Goal: Task Accomplishment & Management: Use online tool/utility

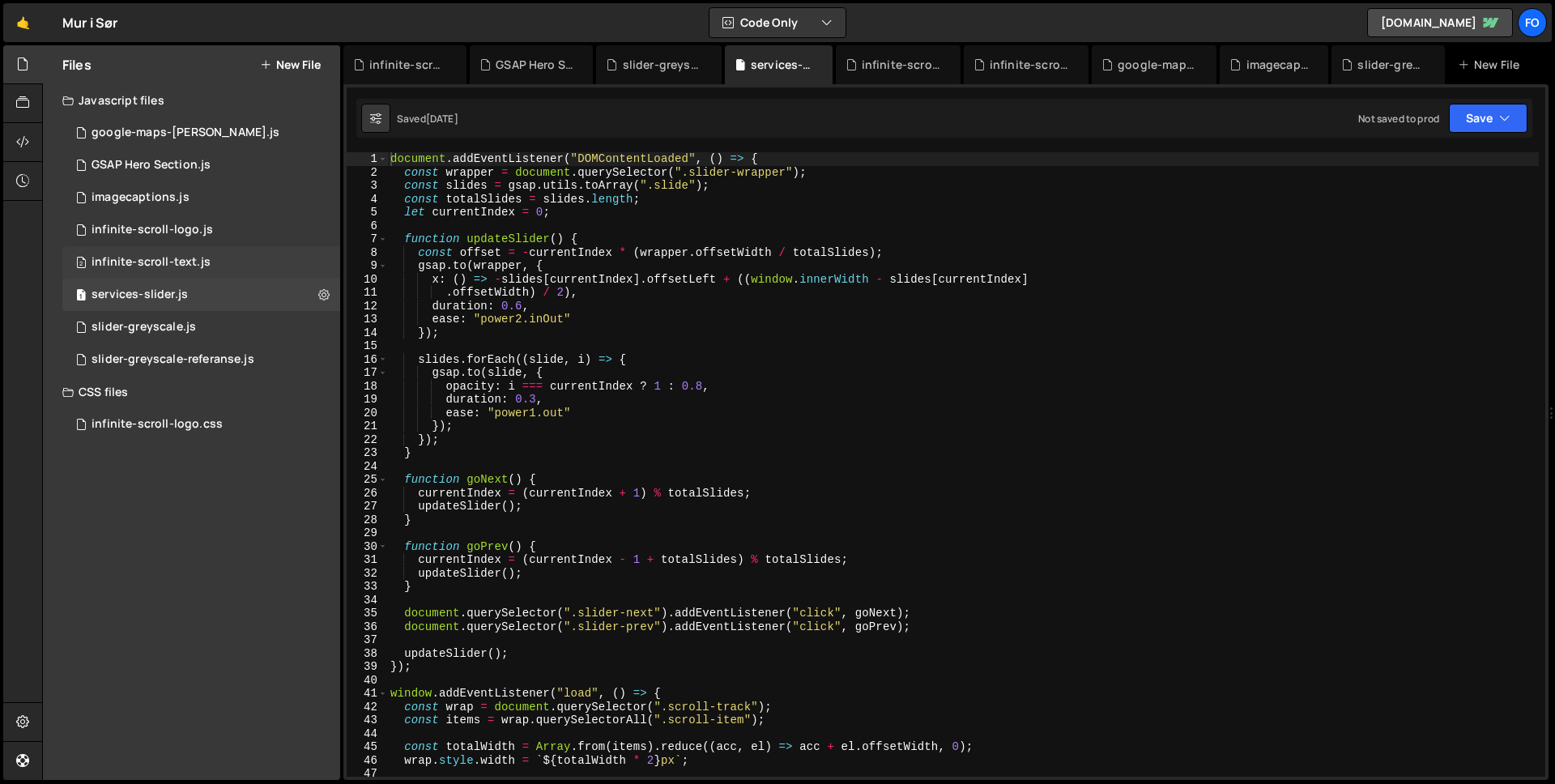
click at [172, 267] on div "infinite-scroll-text.js" at bounding box center [151, 262] width 119 height 15
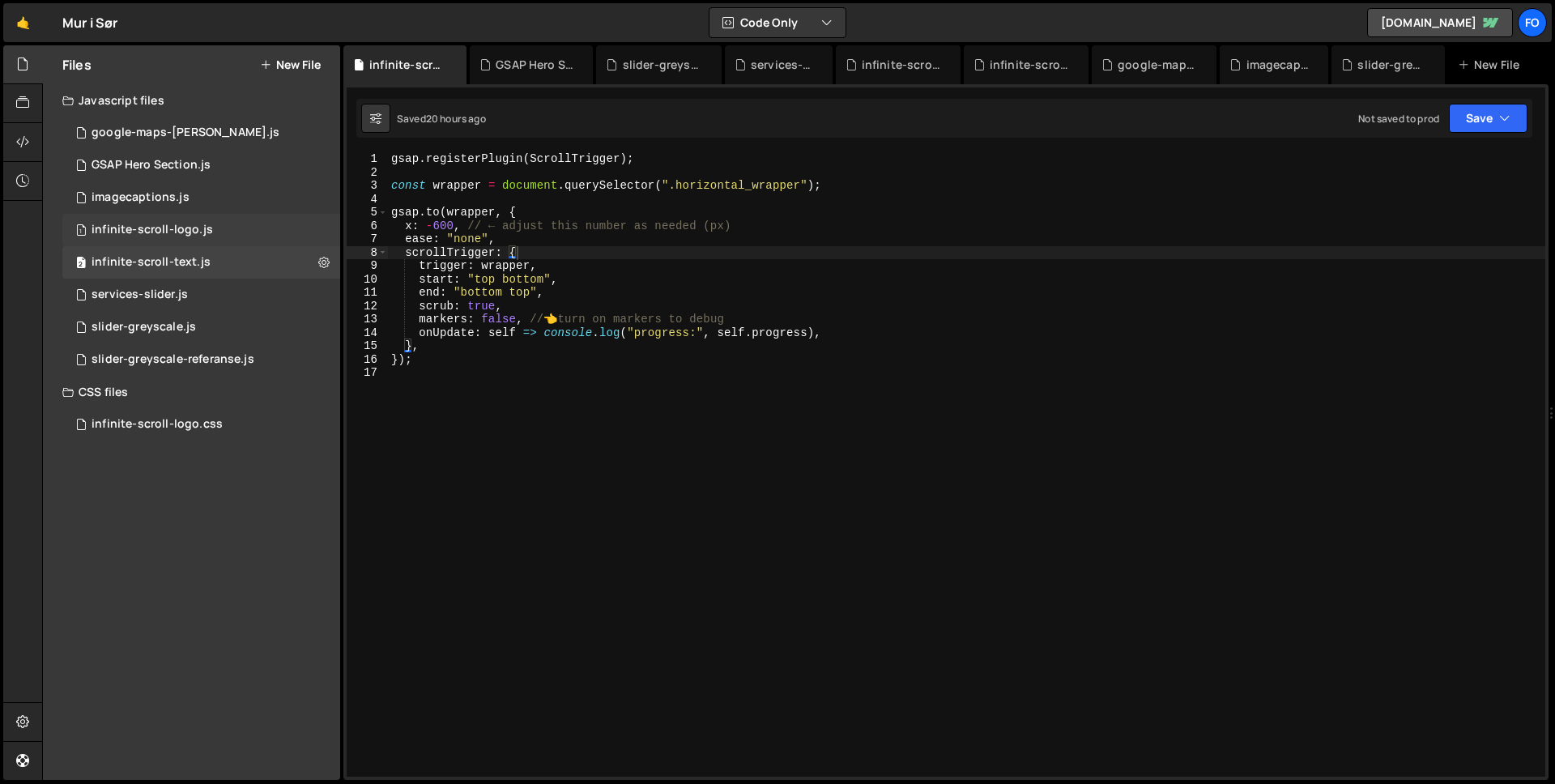
click at [181, 231] on div "infinite-scroll-logo.js" at bounding box center [152, 230] width 122 height 15
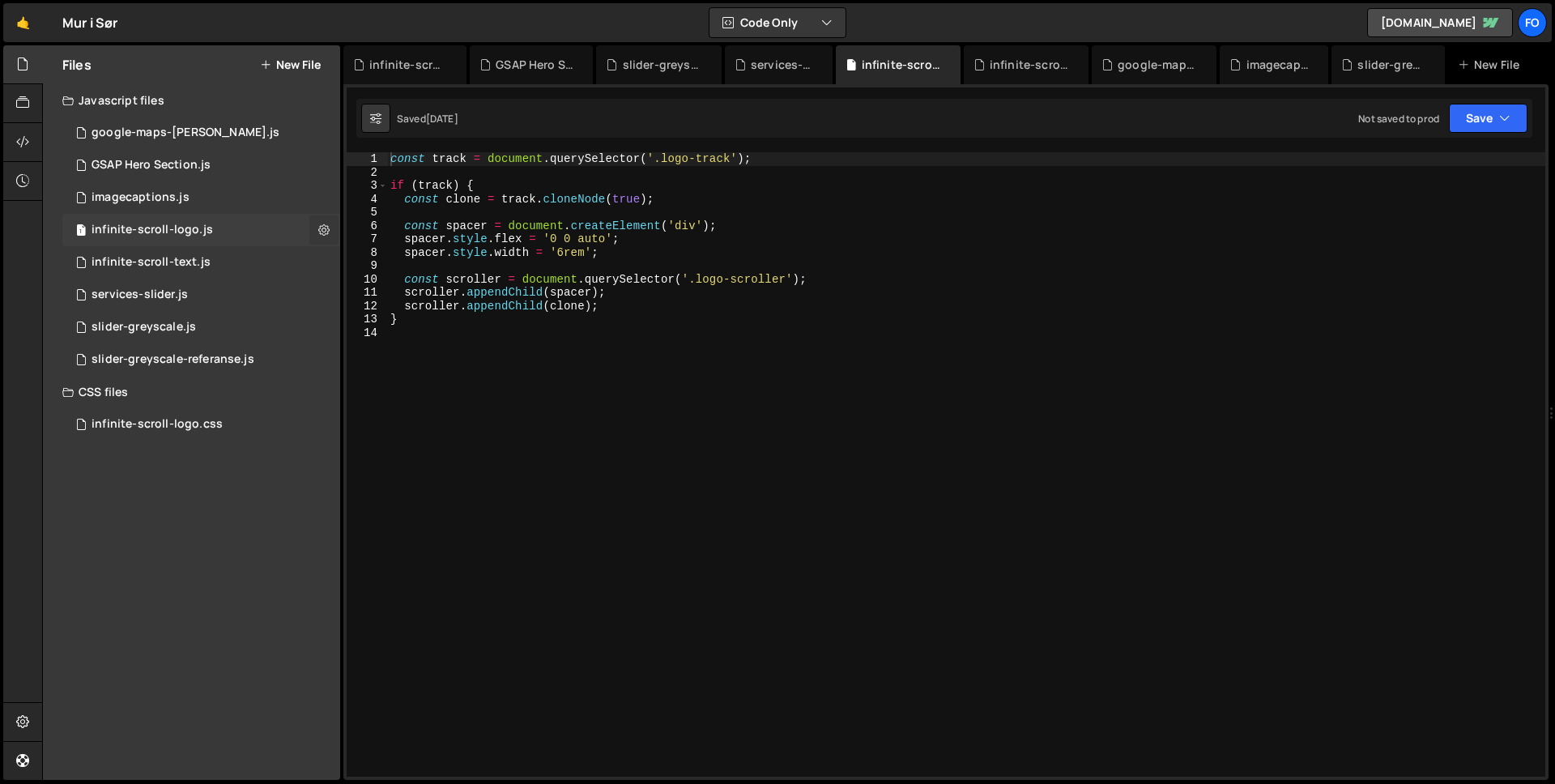
click at [318, 229] on button at bounding box center [324, 230] width 29 height 29
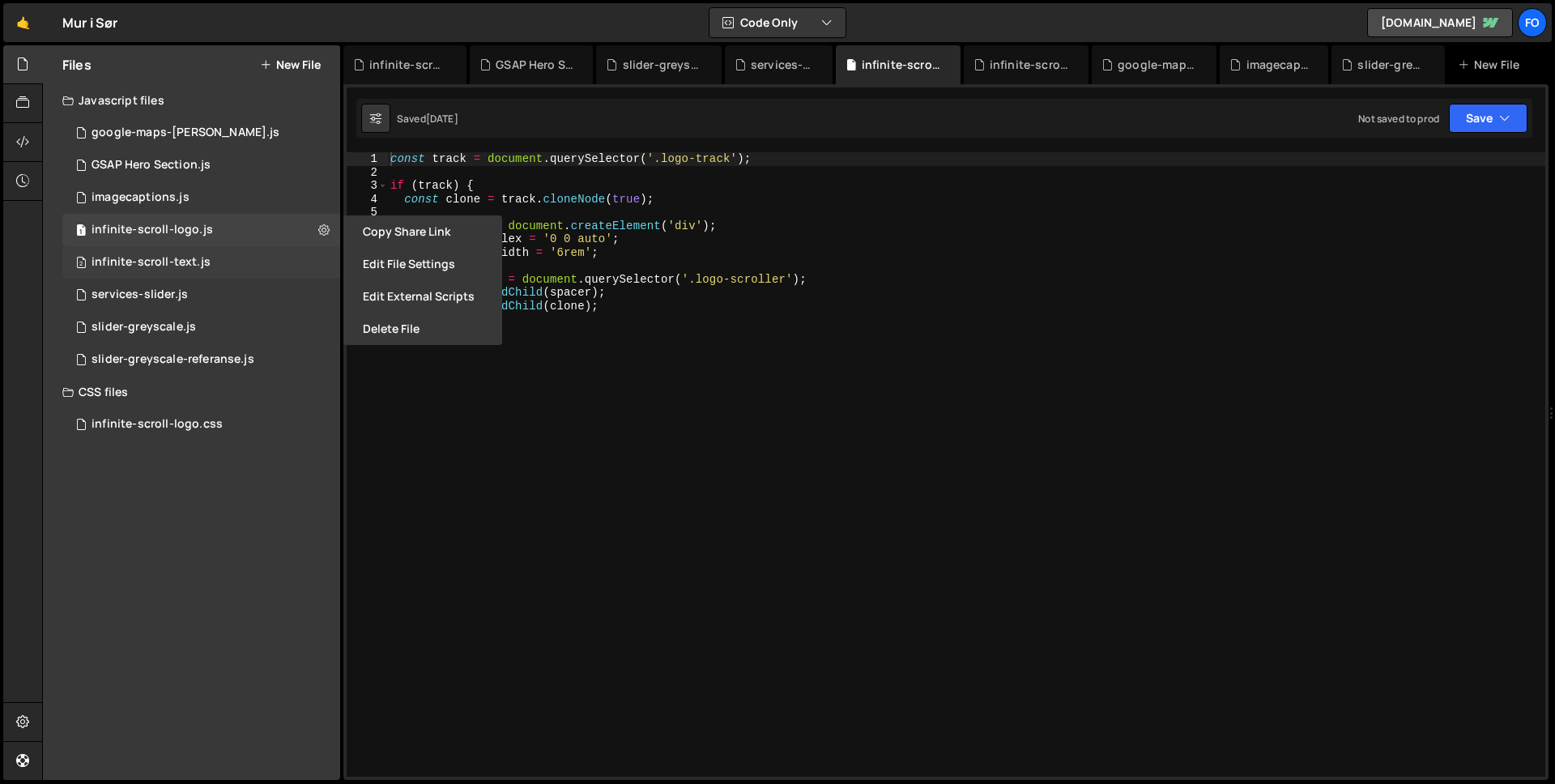
click at [177, 264] on div "infinite-scroll-text.js" at bounding box center [151, 262] width 119 height 15
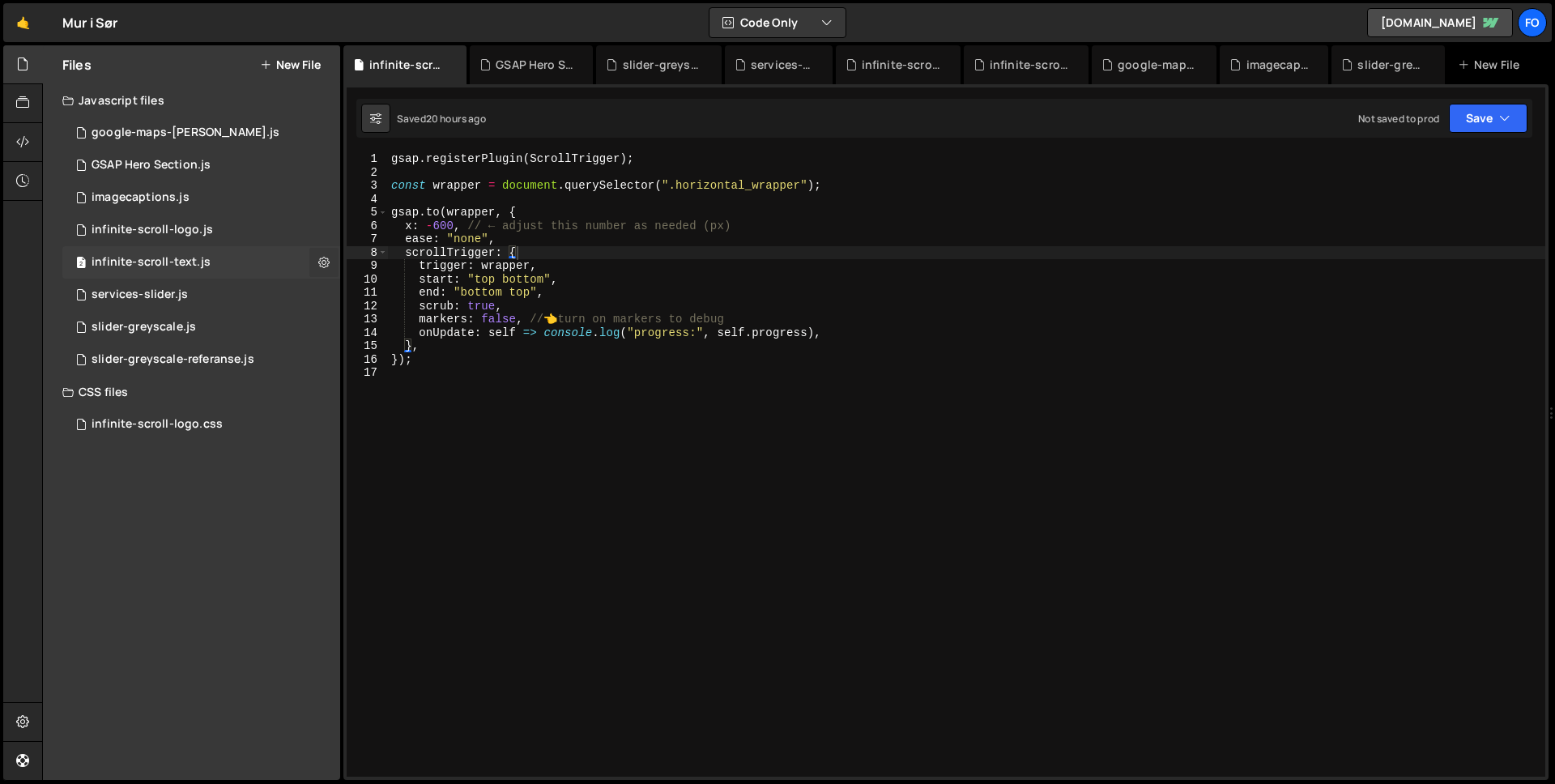
click at [330, 265] on button at bounding box center [324, 262] width 29 height 29
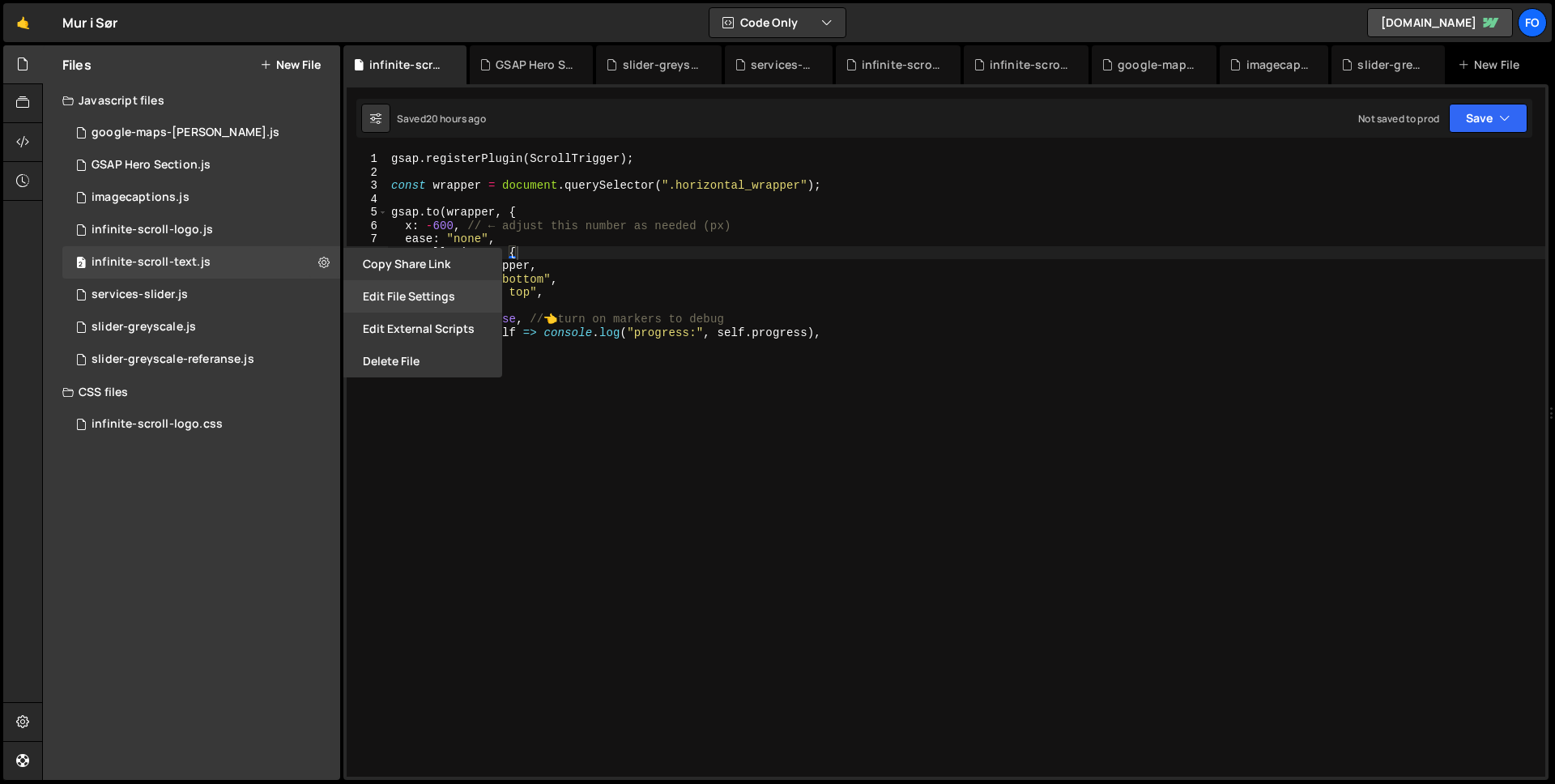
click at [376, 301] on button "Edit File Settings" at bounding box center [422, 296] width 158 height 33
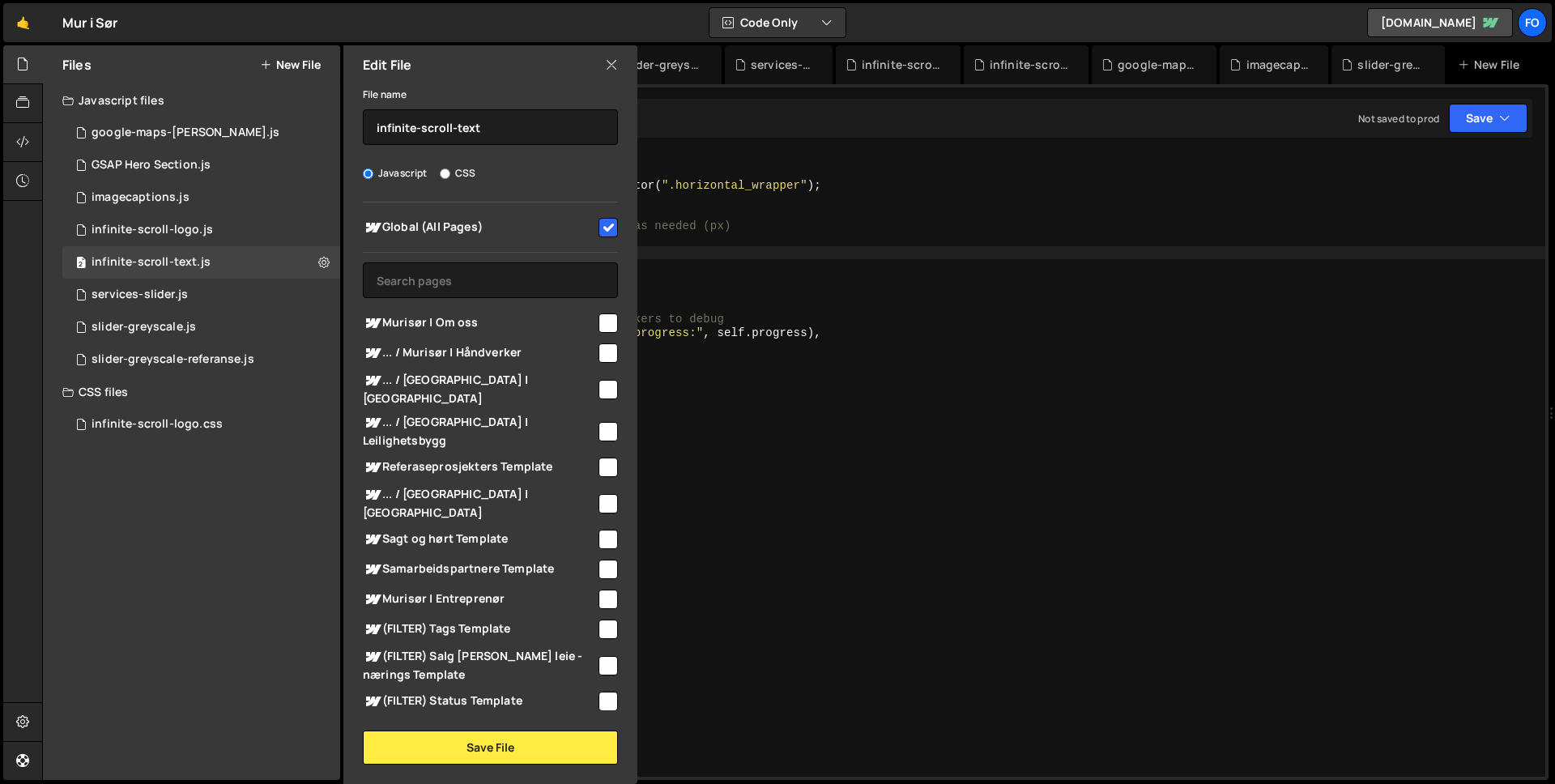
type textarea "},"
click at [849, 342] on div "gsap . registerPlugin ( ScrollTrigger ) ; const wrapper = document . querySelec…" at bounding box center [966, 477] width 1157 height 651
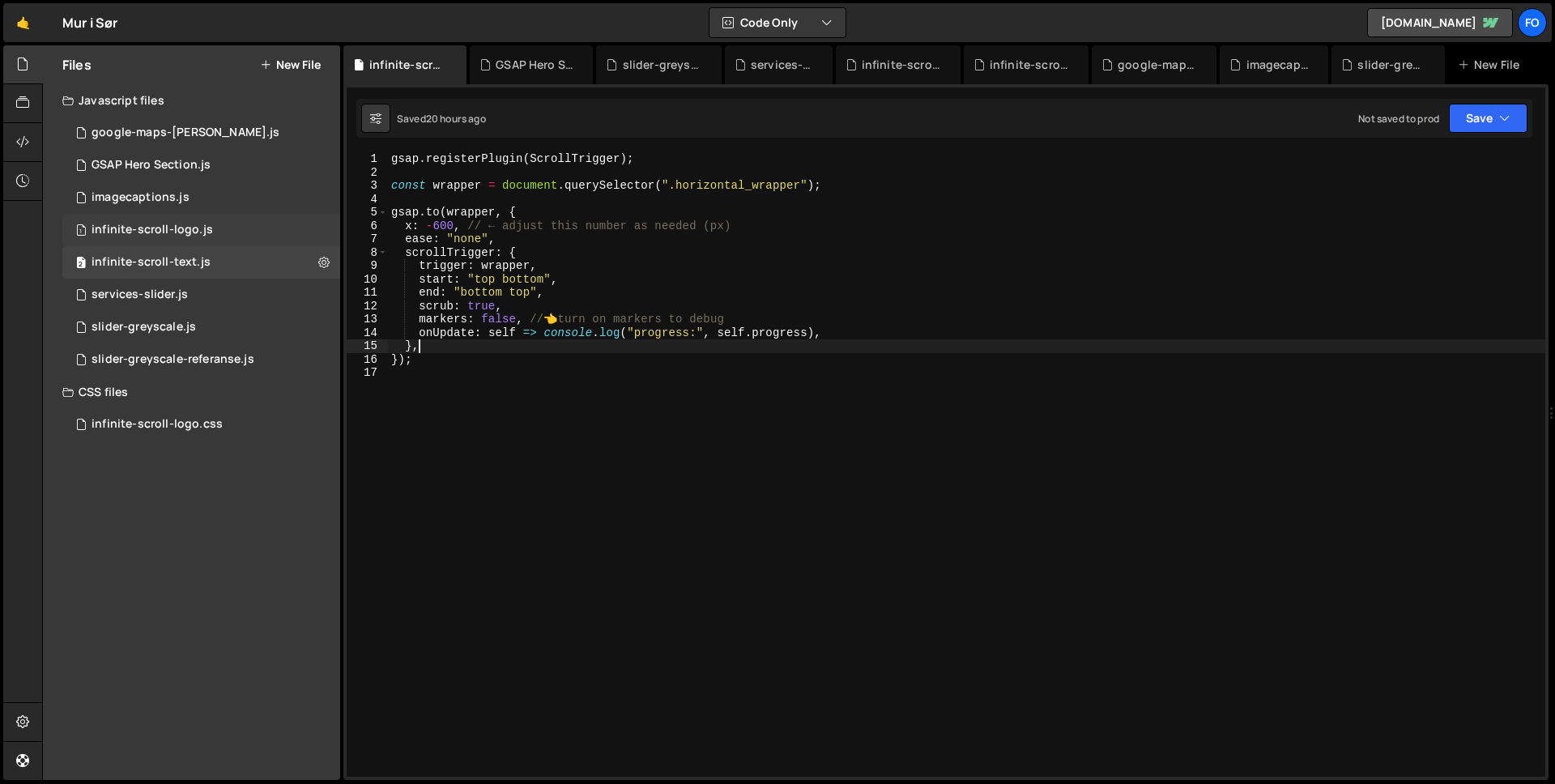
click at [211, 238] on div "1 infinite-scroll-logo.js 0" at bounding box center [201, 230] width 278 height 33
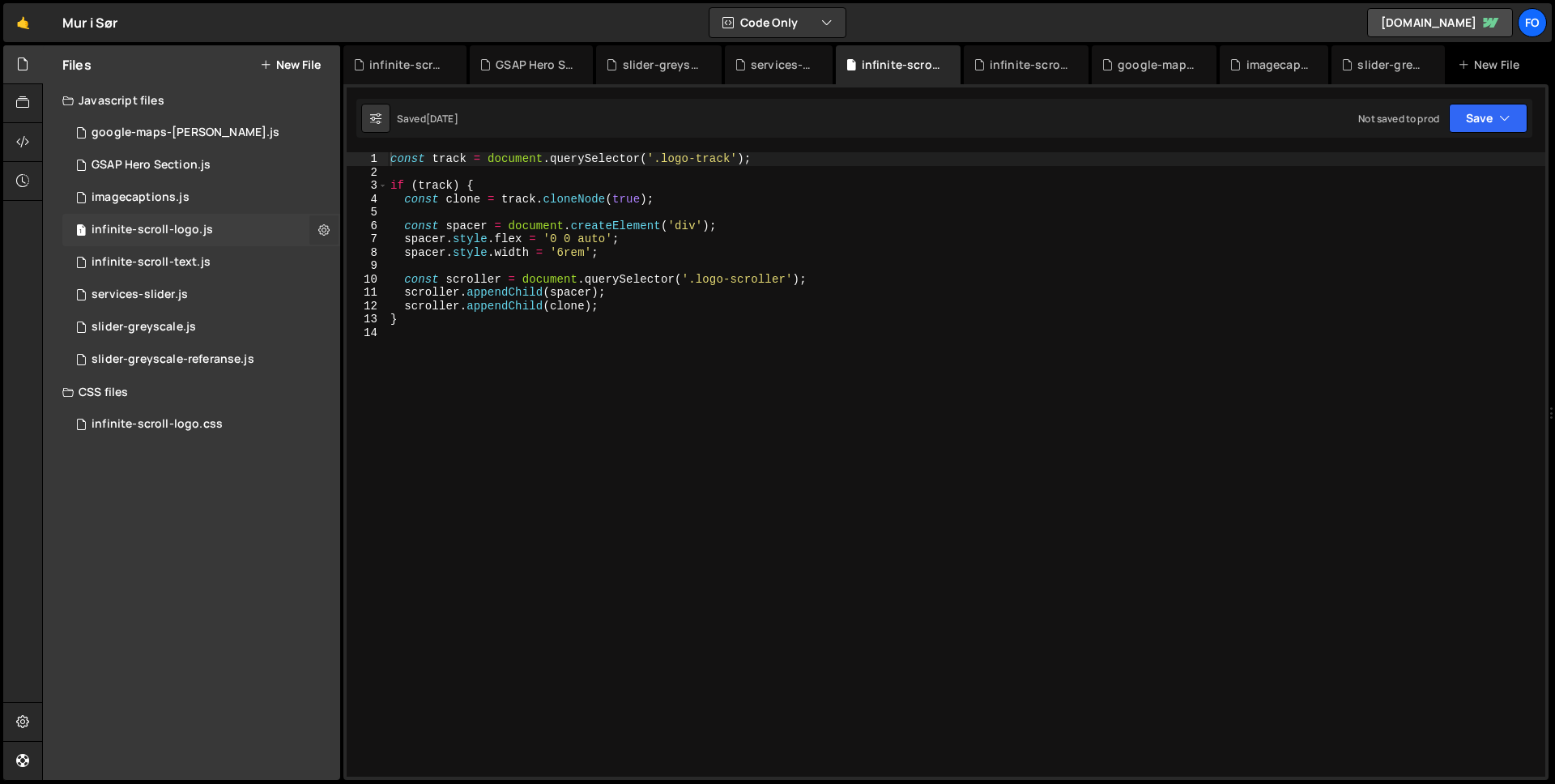
click at [327, 227] on icon at bounding box center [324, 229] width 11 height 16
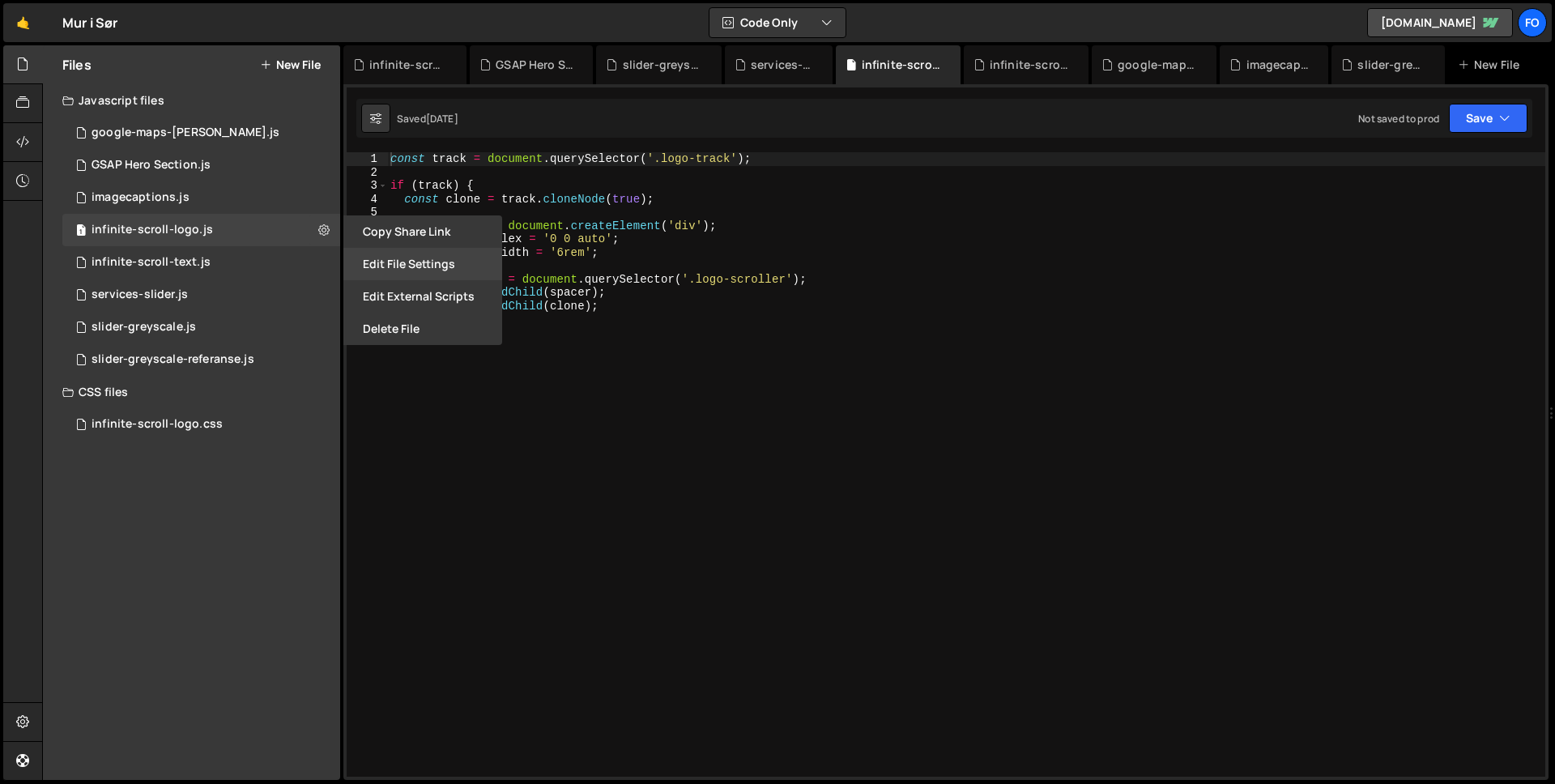
click at [410, 262] on button "Edit File Settings" at bounding box center [422, 264] width 158 height 33
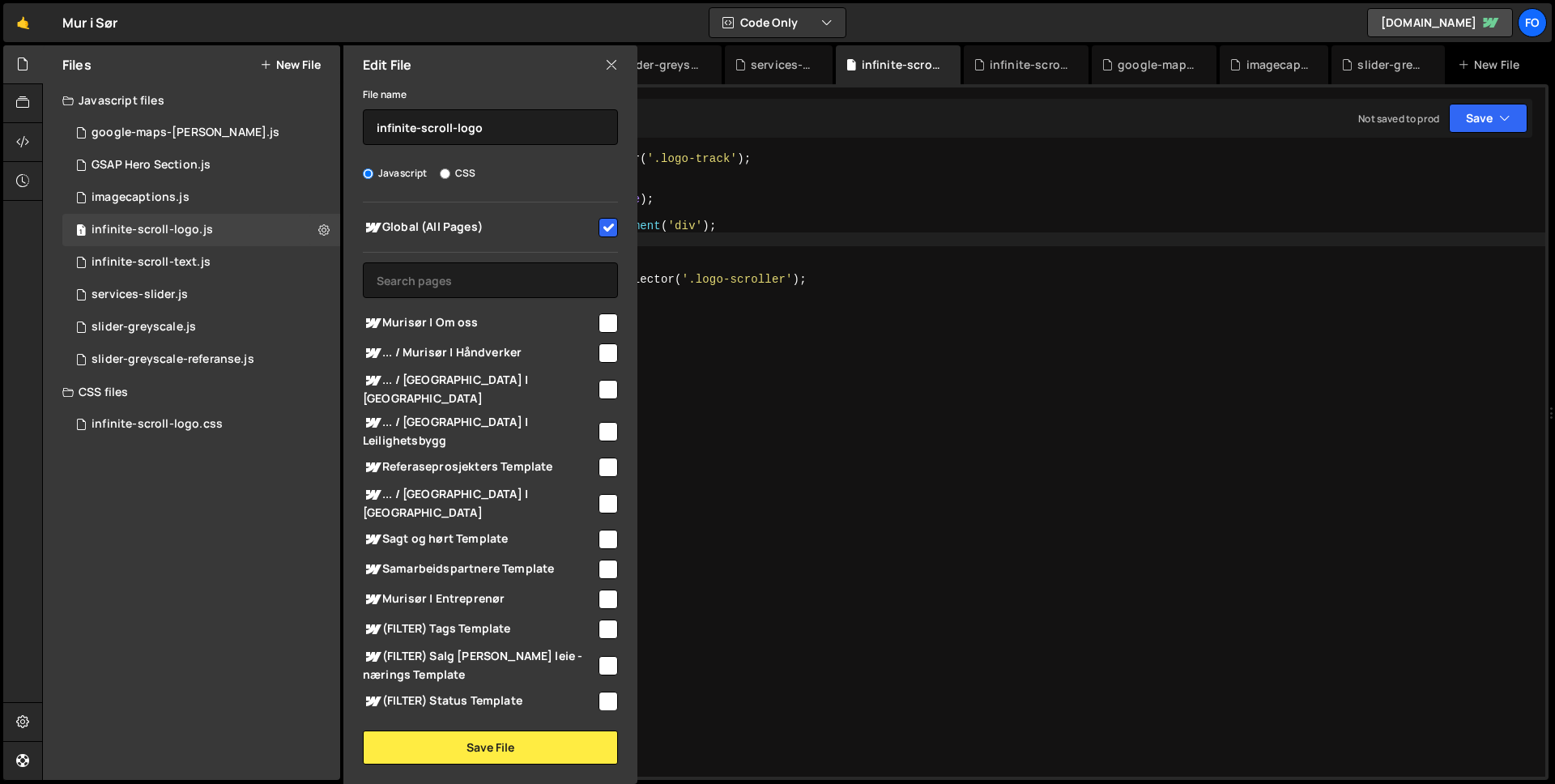
click at [914, 239] on div "const track = document . querySelector ( '.logo-track' ) ; if ( track ) { const…" at bounding box center [966, 477] width 1158 height 651
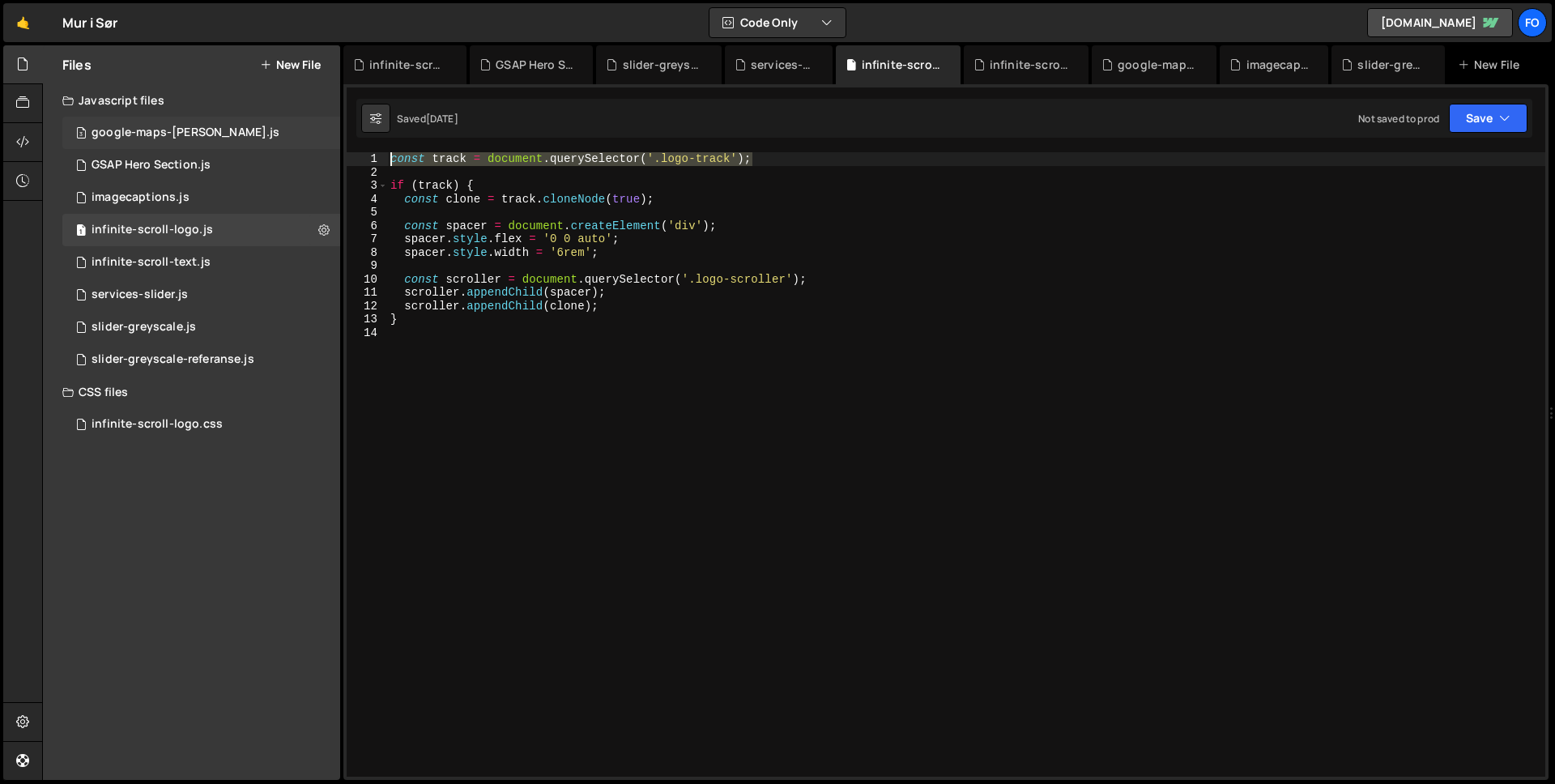
drag, startPoint x: 811, startPoint y: 158, endPoint x: 320, endPoint y: 131, distance: 491.7
click at [320, 131] on div "Files New File Javascript files 3 google-maps-[PERSON_NAME].js 0 1 GSAP Hero Se…" at bounding box center [799, 413] width 1513 height 735
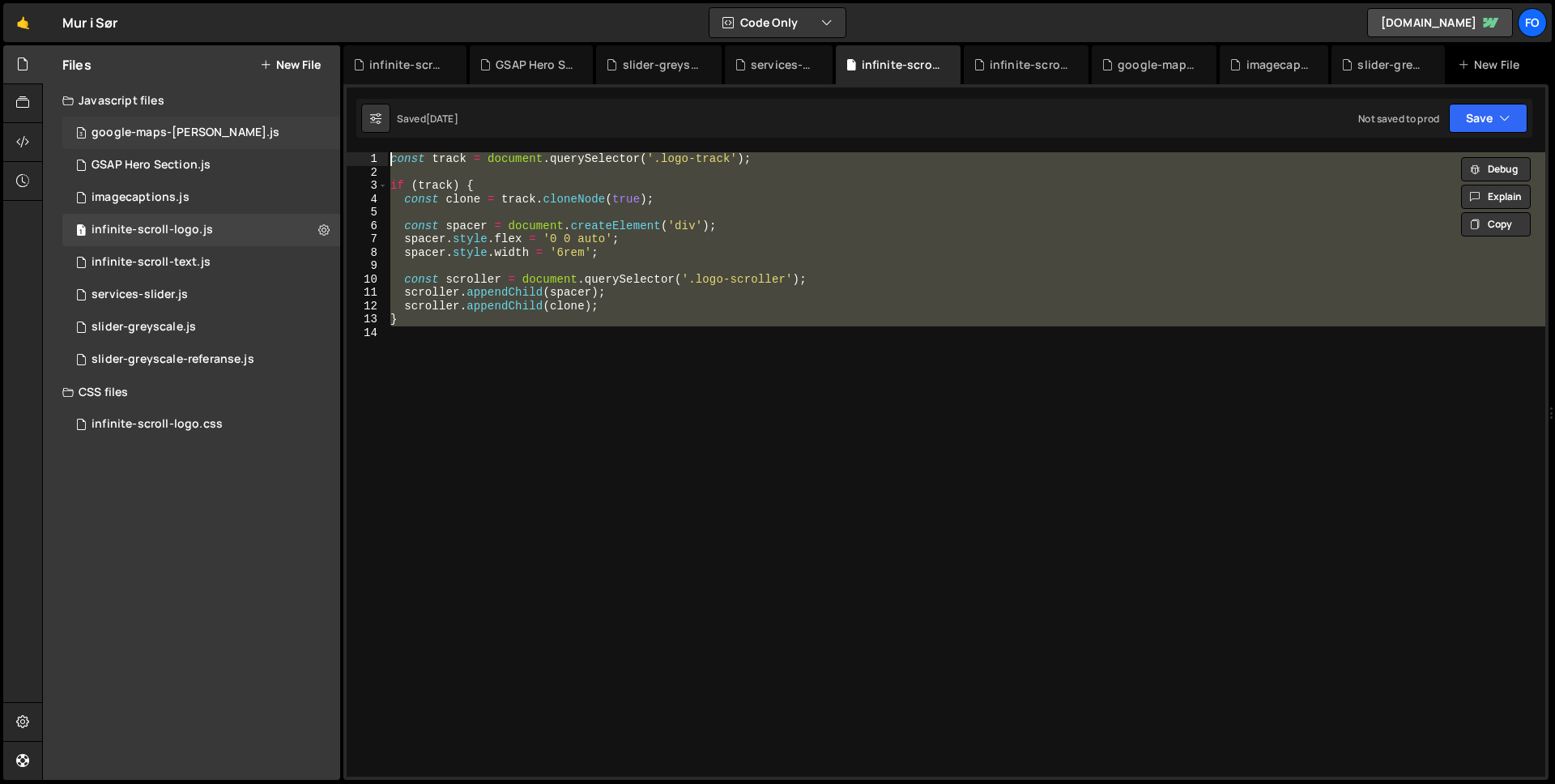
drag, startPoint x: 526, startPoint y: 347, endPoint x: 323, endPoint y: 126, distance: 300.1
click at [323, 126] on div "Files New File Javascript files 3 google-maps-[PERSON_NAME].js 0 1 GSAP Hero Se…" at bounding box center [799, 413] width 1513 height 735
type textarea "const track = document.querySelector('.logo-track');"
click at [172, 435] on div "infinite-scroll-logo.css 0" at bounding box center [201, 425] width 278 height 33
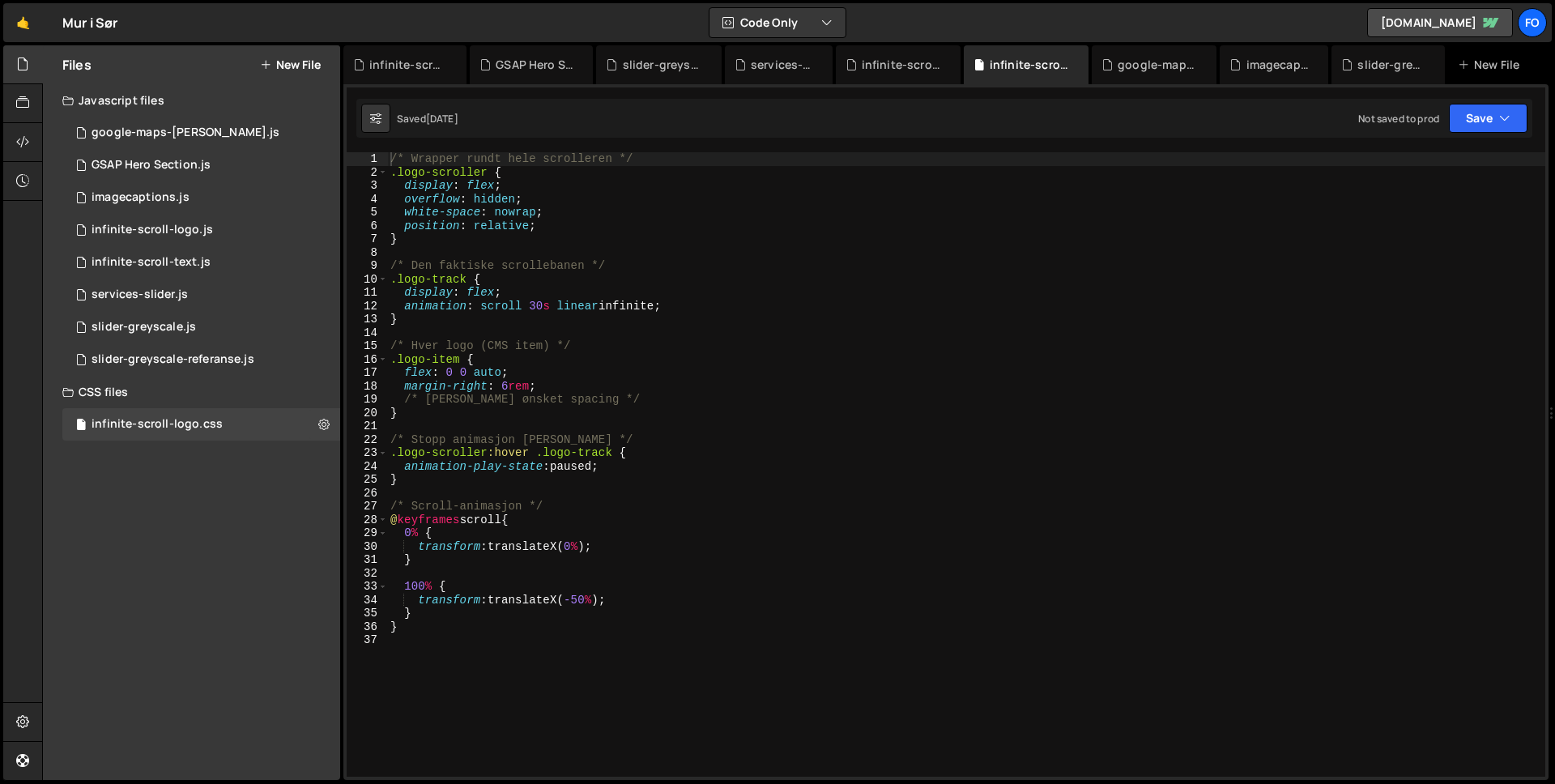
type textarea "flex: 0 0 auto;"
click at [702, 366] on div "/* Wrapper rundt hele scrolleren */ .logo-scroller { display : flex ; overflow …" at bounding box center [966, 477] width 1158 height 651
click at [668, 333] on div "/* Wrapper rundt hele scrolleren */ .logo-scroller { display : flex ; overflow …" at bounding box center [966, 477] width 1157 height 651
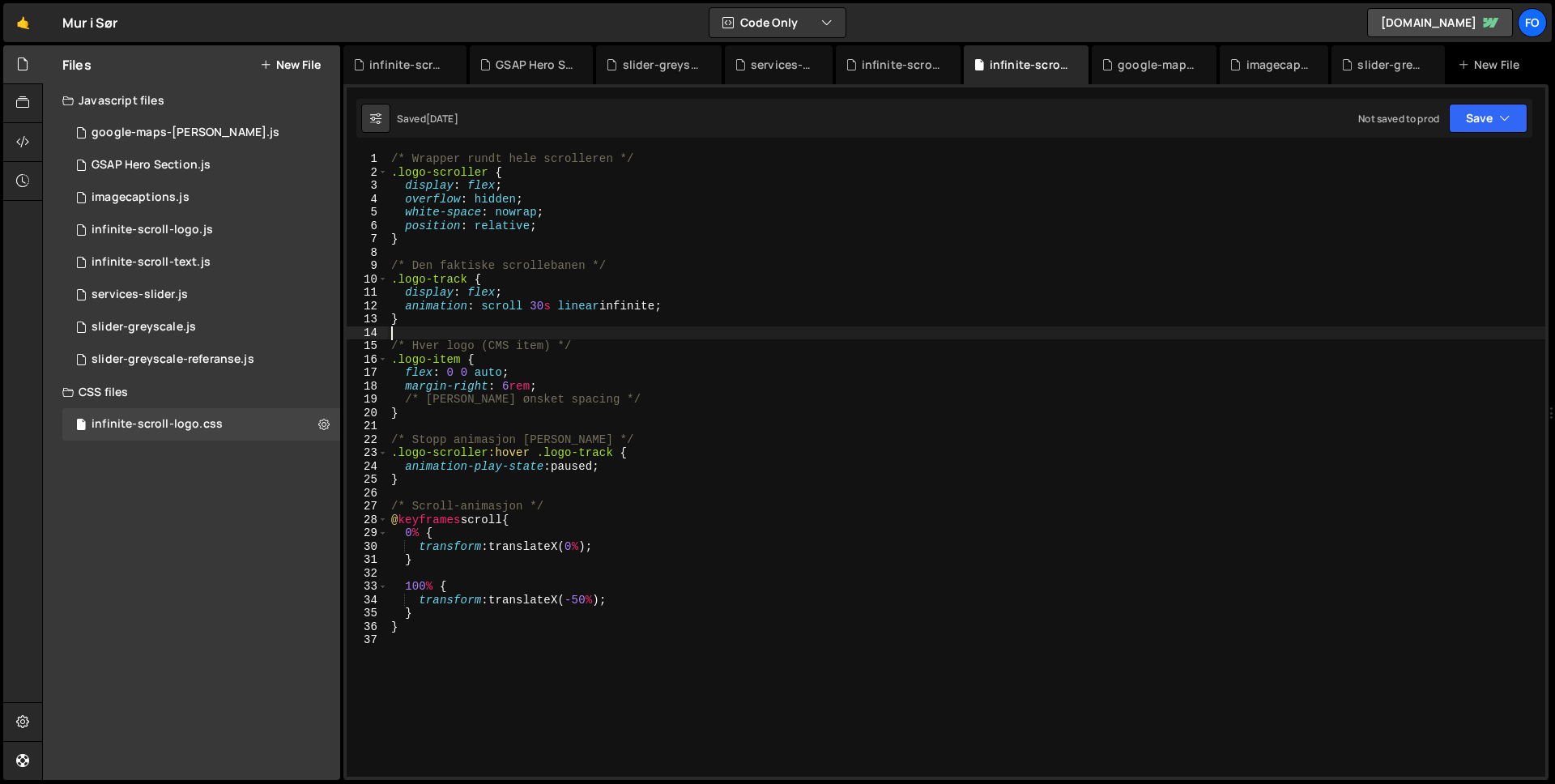
type textarea "}"
